Goal: Check status: Check status

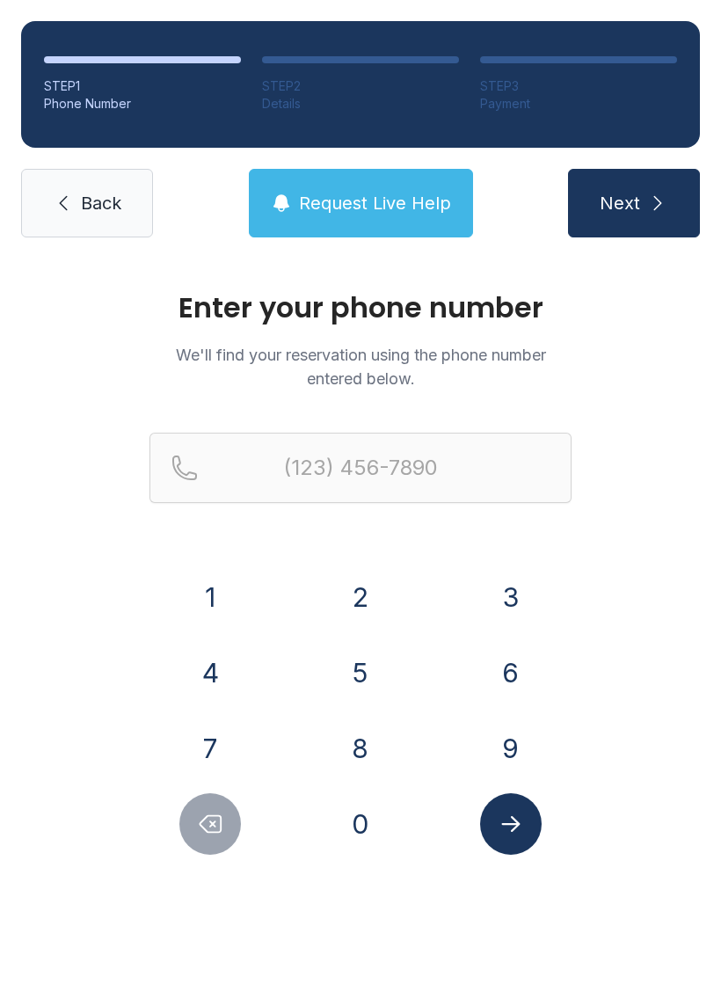
click at [516, 741] on button "9" at bounding box center [511, 748] width 62 height 62
click at [229, 681] on button "4" at bounding box center [210, 673] width 62 height 62
click at [513, 759] on button "9" at bounding box center [511, 748] width 62 height 62
click at [358, 602] on button "2" at bounding box center [361, 597] width 62 height 62
click at [212, 681] on button "4" at bounding box center [210, 673] width 62 height 62
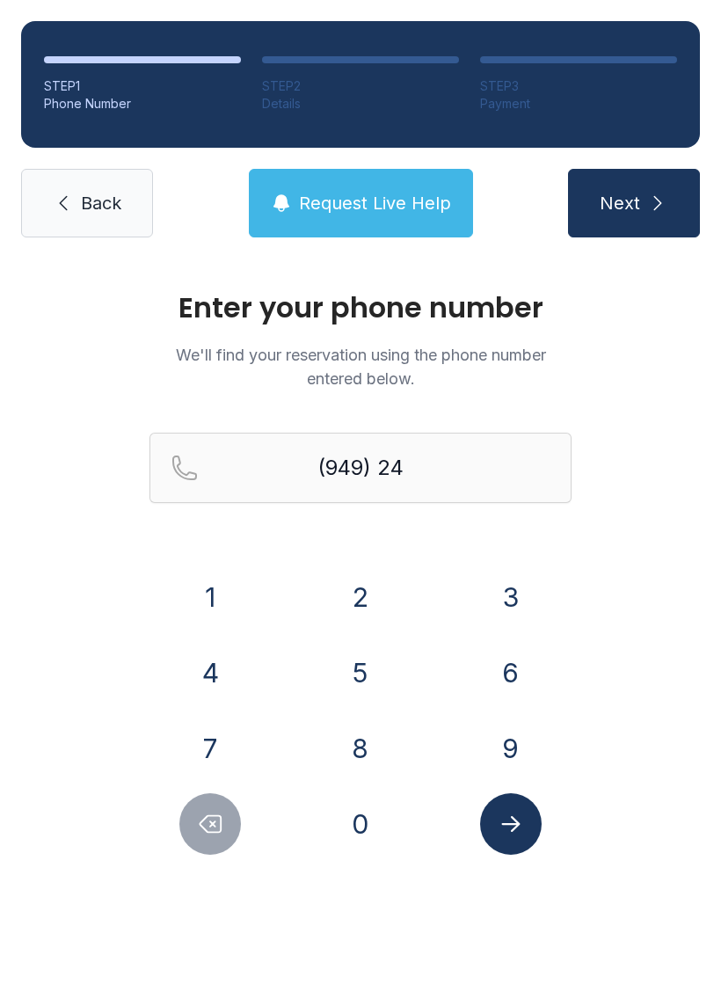
click at [211, 681] on button "4" at bounding box center [210, 673] width 62 height 62
click at [357, 663] on button "5" at bounding box center [361, 673] width 62 height 62
click at [226, 598] on button "1" at bounding box center [210, 597] width 62 height 62
click at [374, 682] on button "5" at bounding box center [361, 673] width 62 height 62
click at [229, 673] on button "4" at bounding box center [210, 673] width 62 height 62
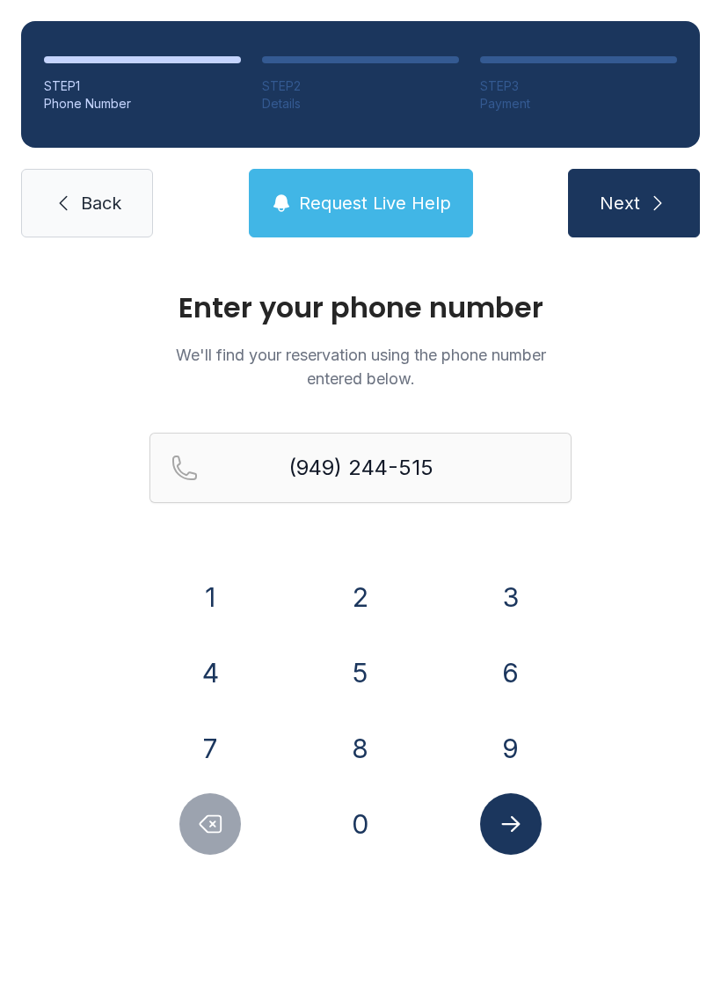
type input "[PHONE_NUMBER]"
click at [524, 833] on button "Submit lookup form" at bounding box center [511, 824] width 62 height 62
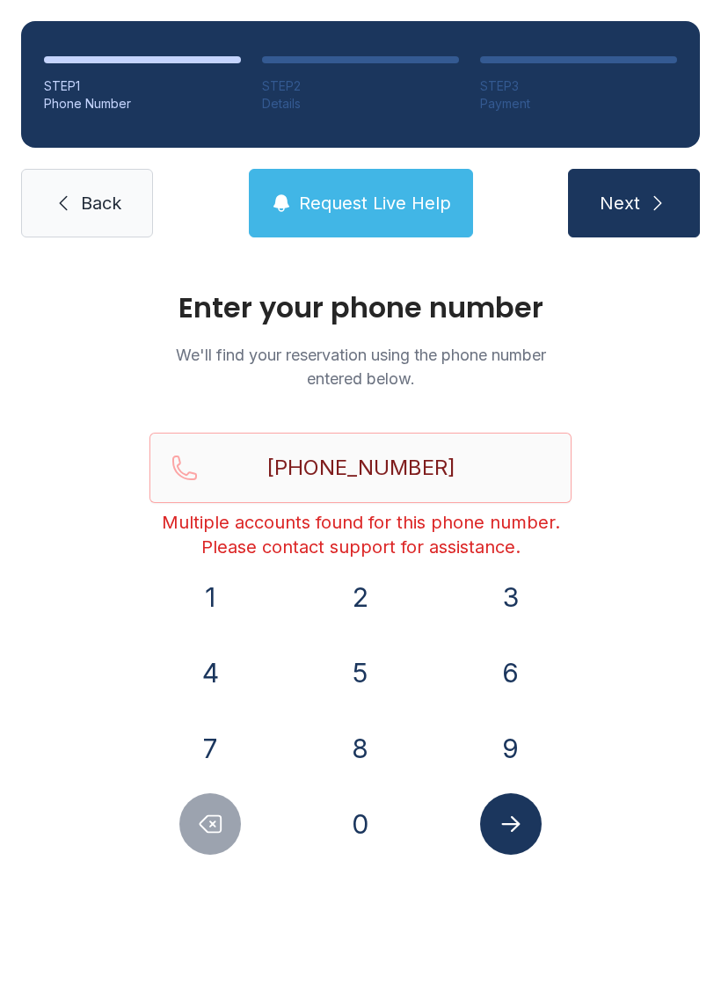
click at [378, 200] on span "Request Live Help" at bounding box center [375, 203] width 152 height 25
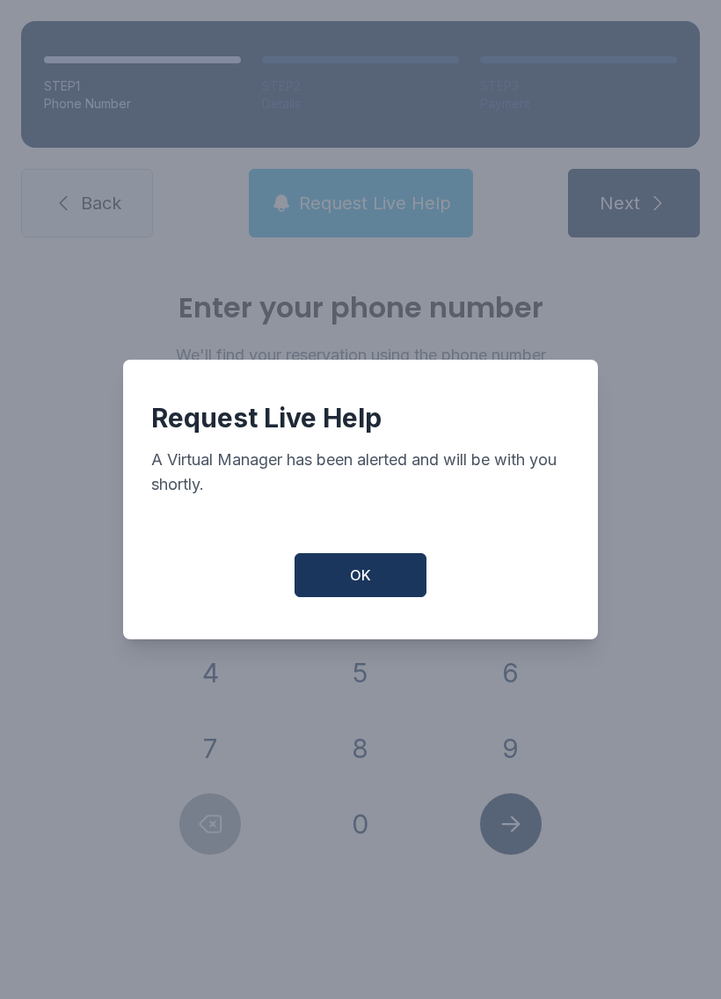
click at [385, 583] on button "OK" at bounding box center [360, 575] width 132 height 44
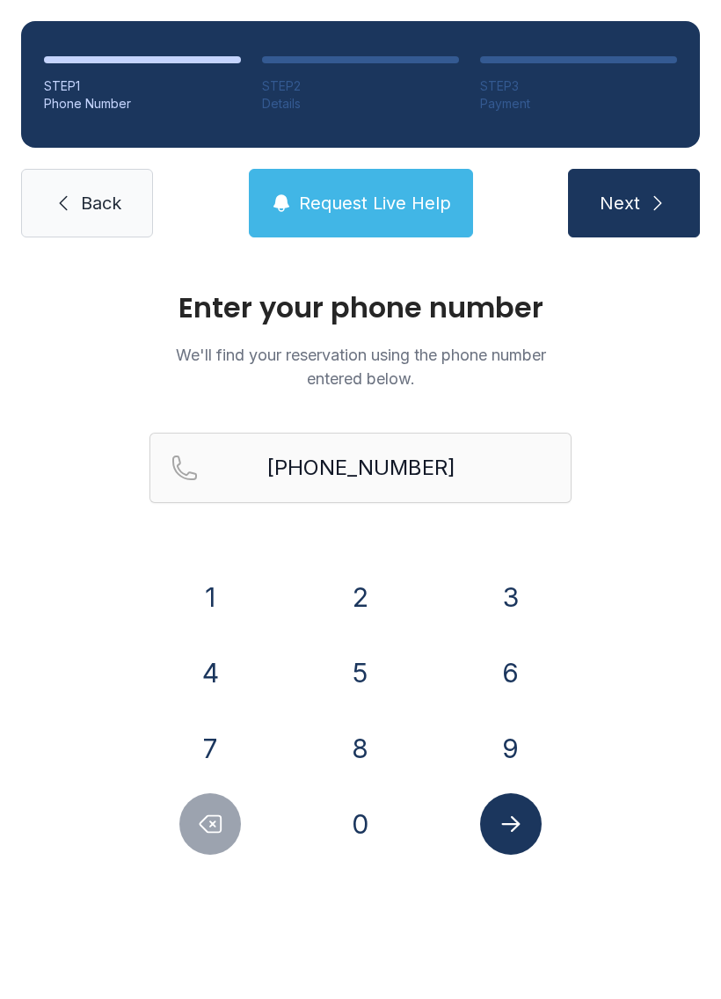
click at [648, 195] on icon "submit" at bounding box center [657, 203] width 21 height 21
